Goal: Find specific page/section: Find specific page/section

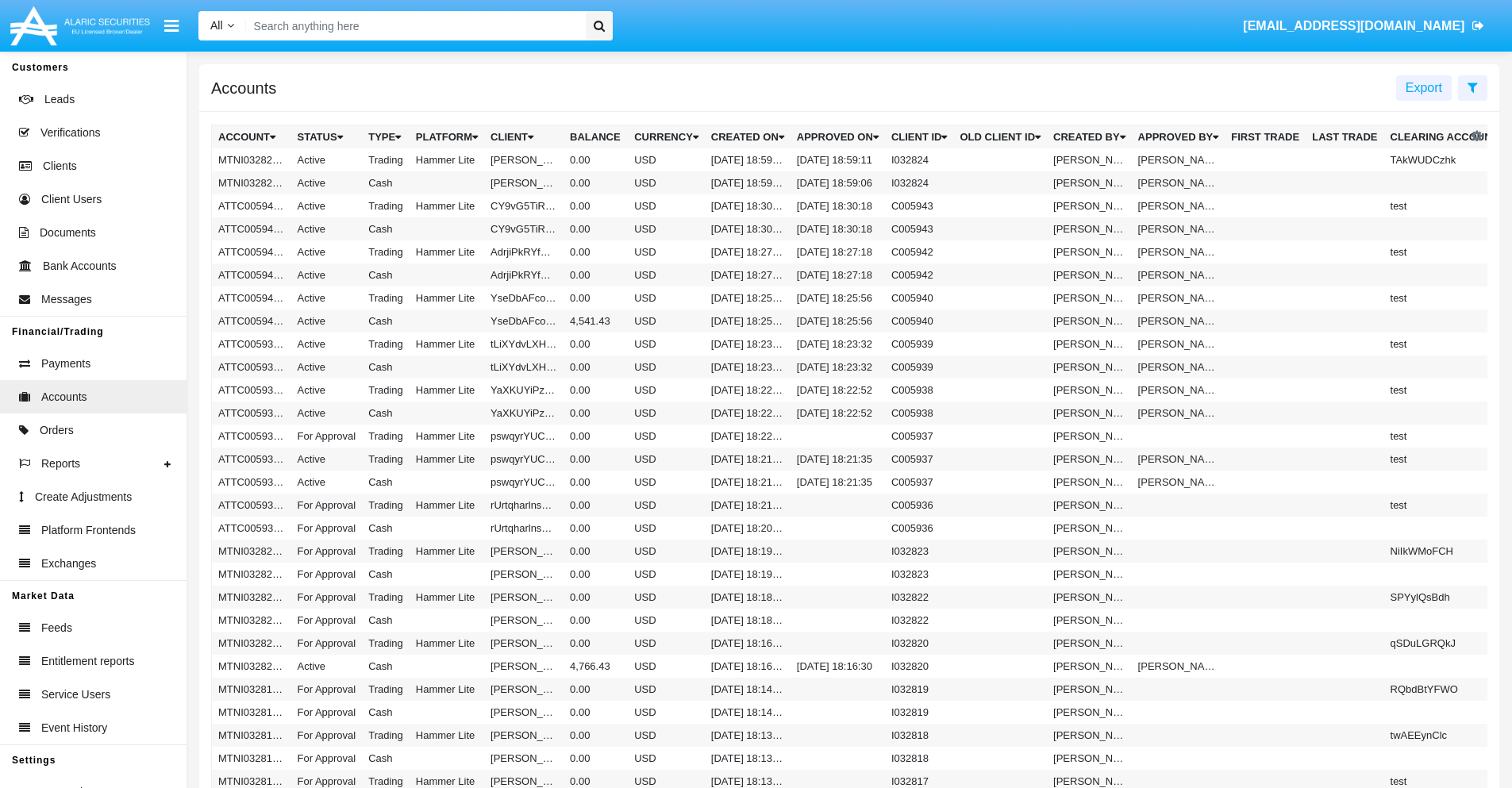
click at [1424, 87] on span "Export" at bounding box center [1424, 87] width 37 height 13
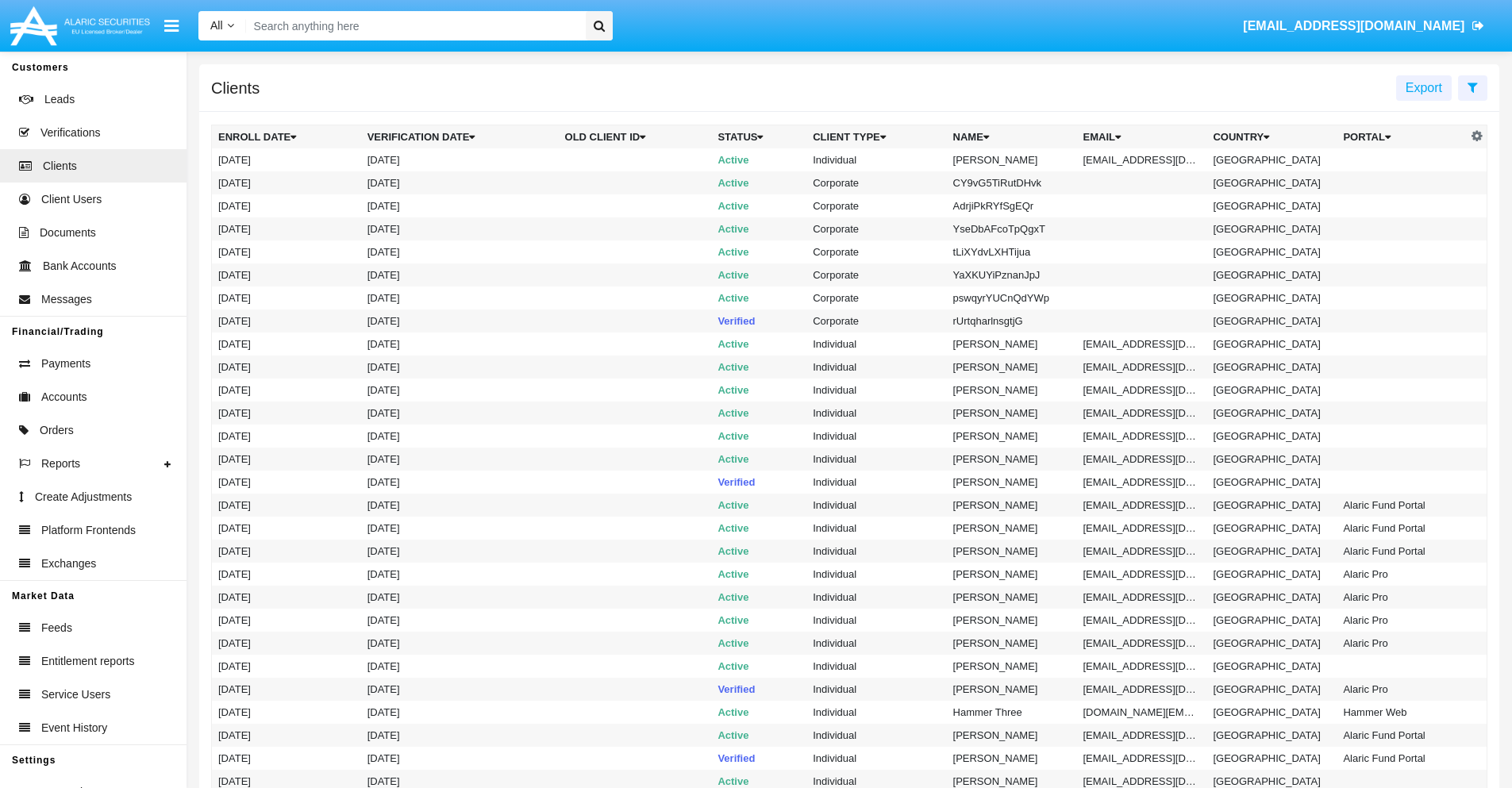
click at [1424, 87] on span "Export" at bounding box center [1424, 87] width 37 height 13
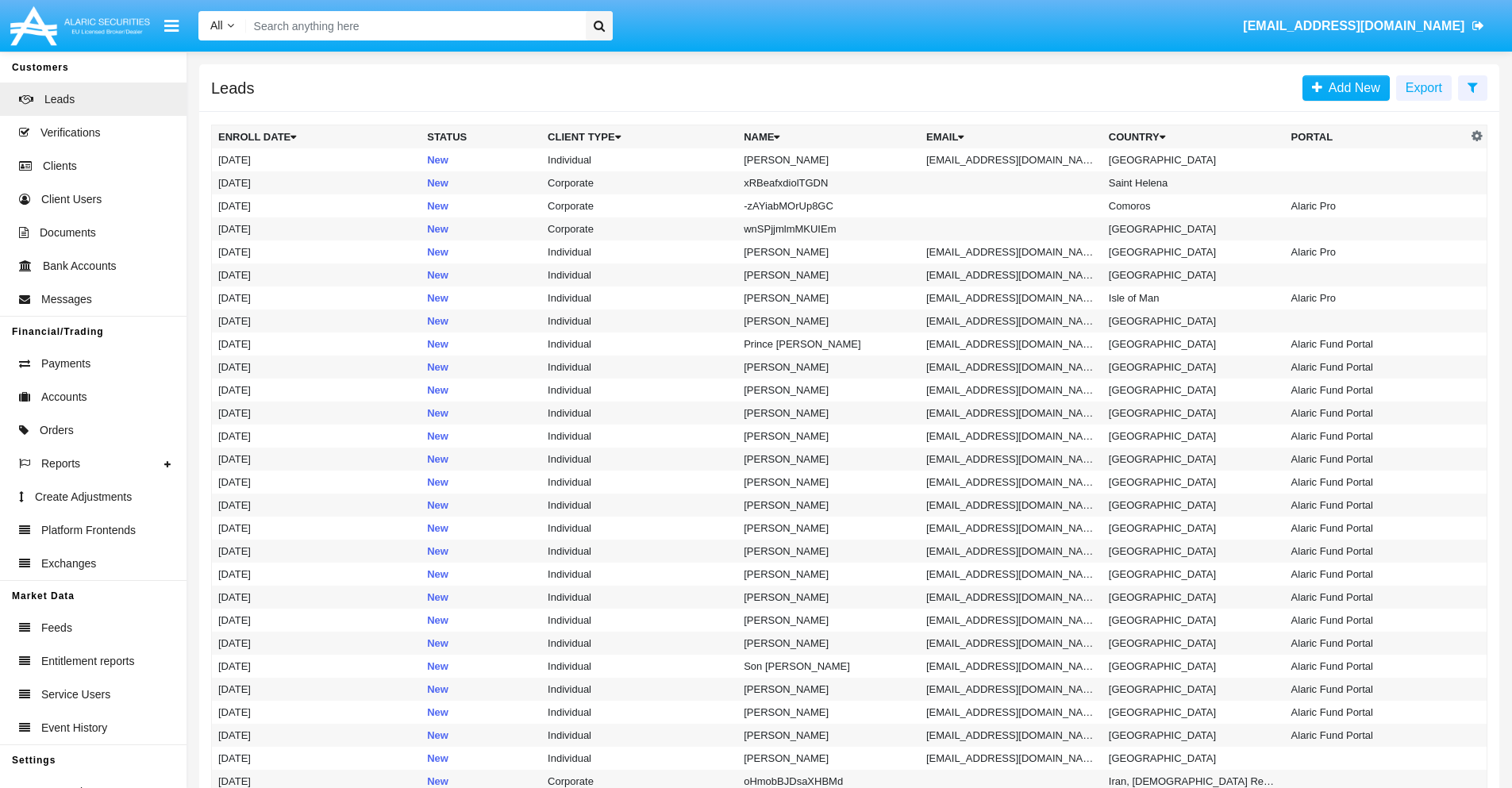
click at [1424, 87] on span "Export" at bounding box center [1424, 87] width 37 height 13
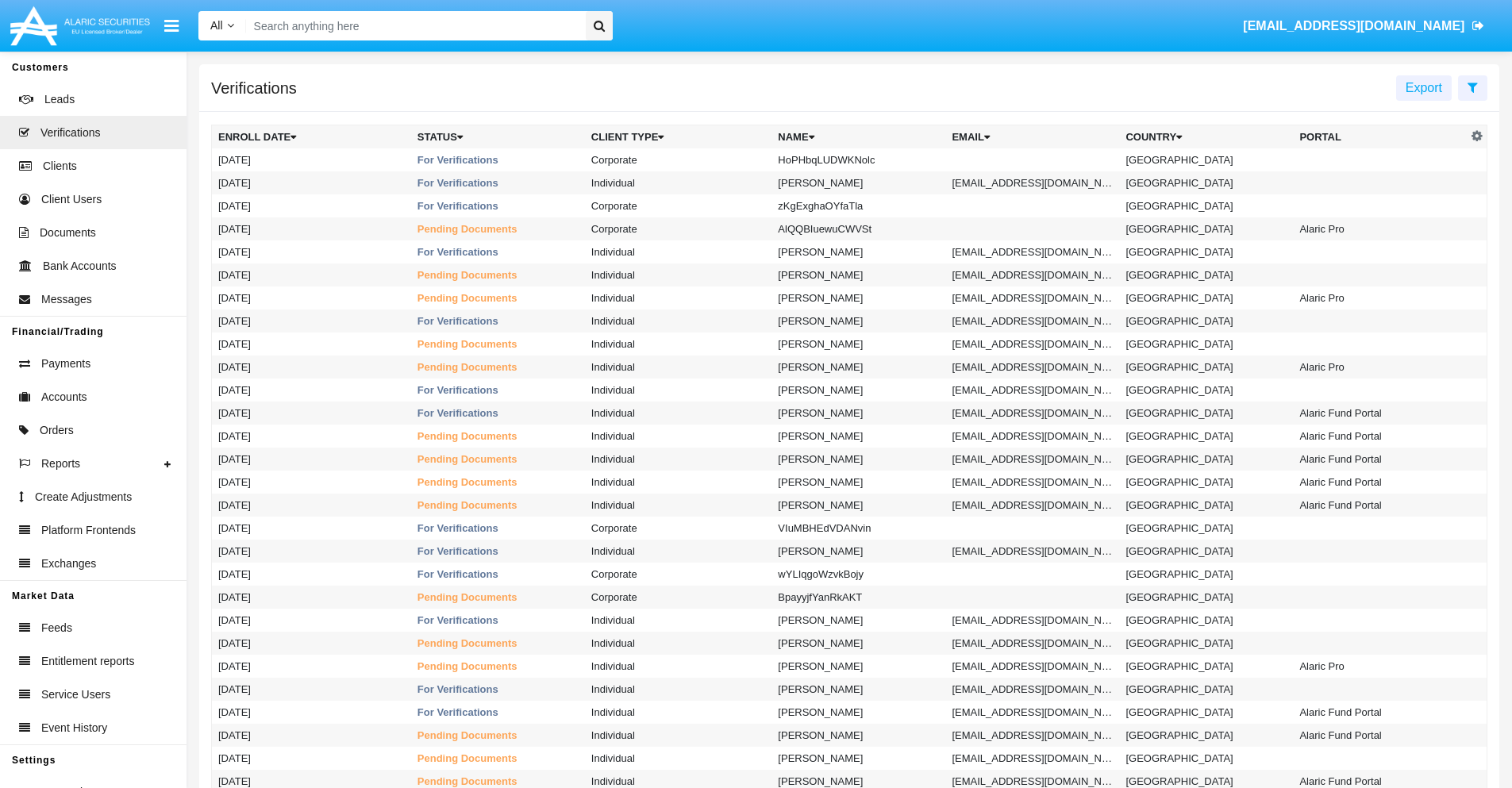
click at [1424, 87] on span "Export" at bounding box center [1424, 87] width 37 height 13
